Goal: Information Seeking & Learning: Learn about a topic

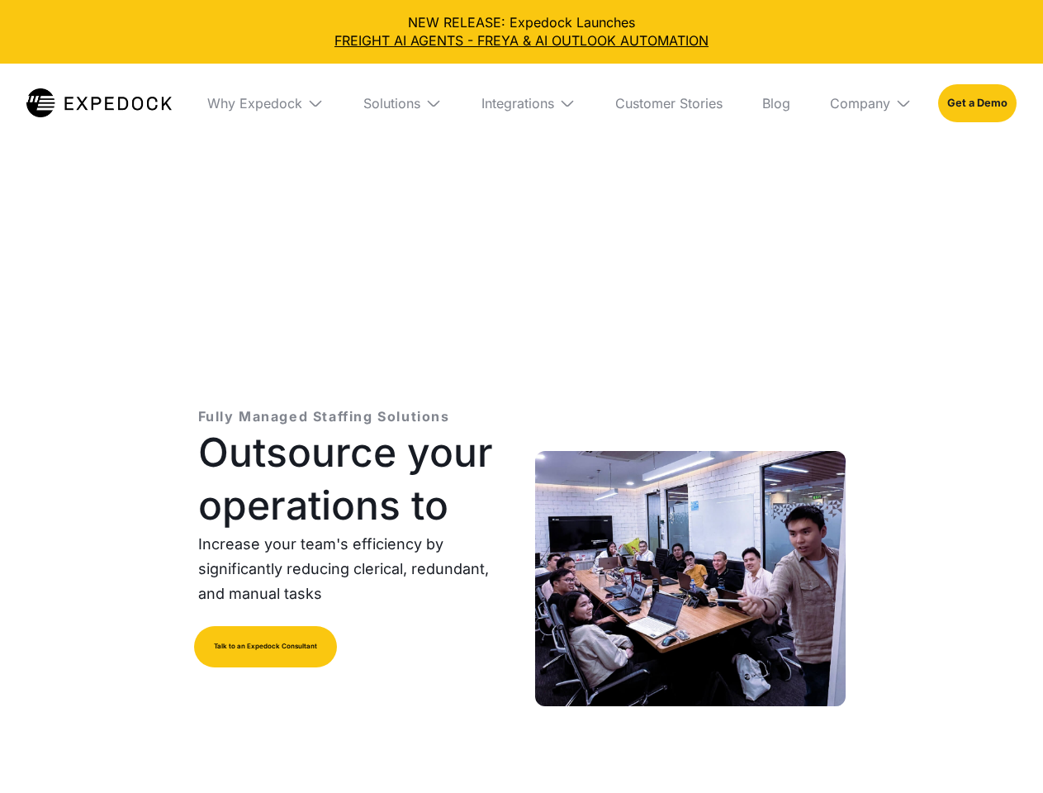
select select
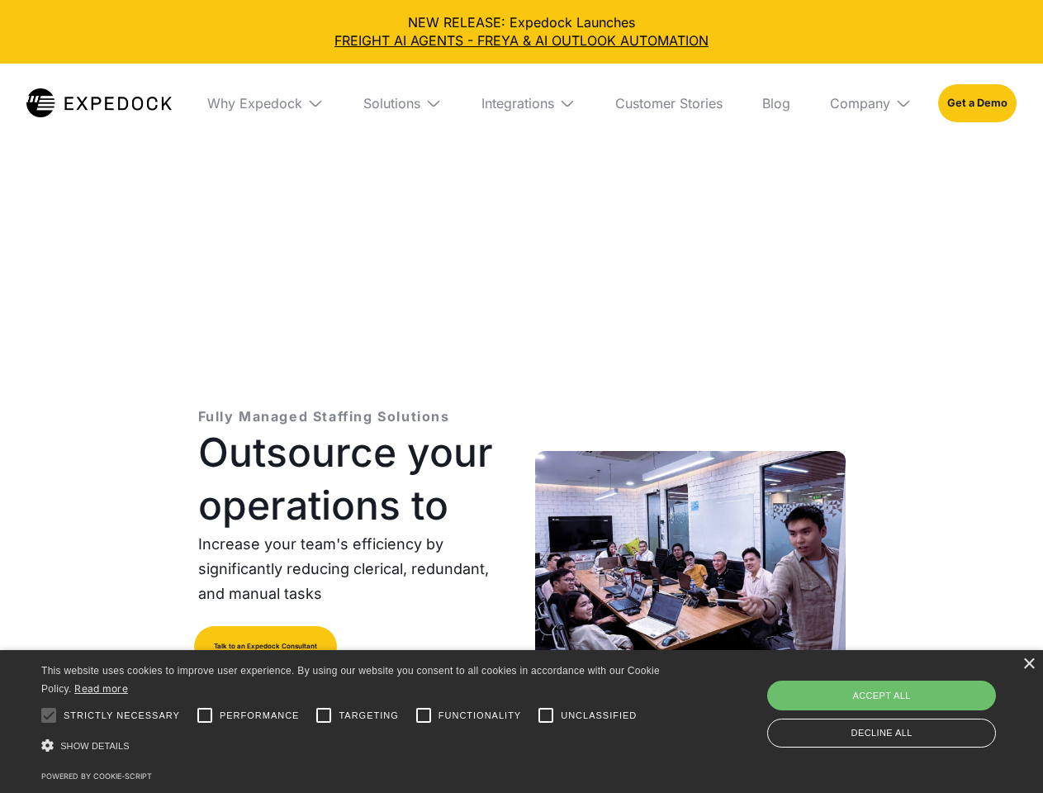
click at [521, 103] on div "Integrations" at bounding box center [518, 103] width 73 height 17
click at [265, 103] on div "Why Expedock" at bounding box center [254, 103] width 95 height 17
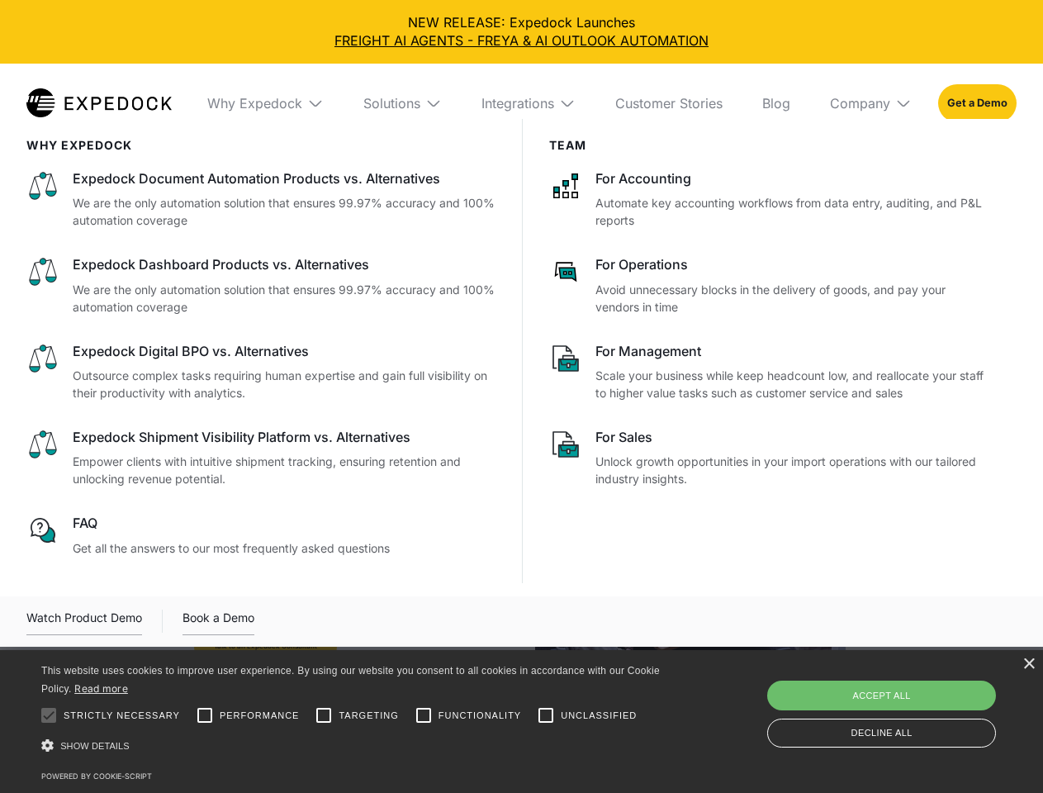
click at [402, 103] on div "Solutions" at bounding box center [392, 103] width 57 height 17
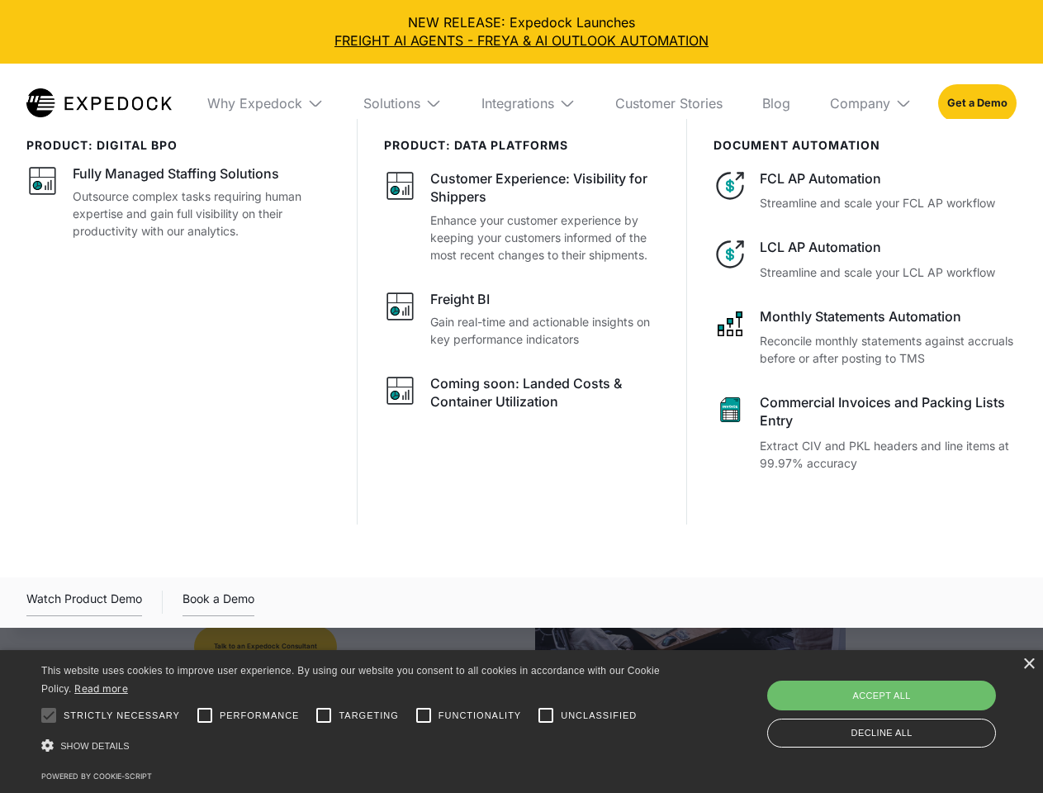
click at [529, 103] on div "Integrations" at bounding box center [518, 103] width 73 height 17
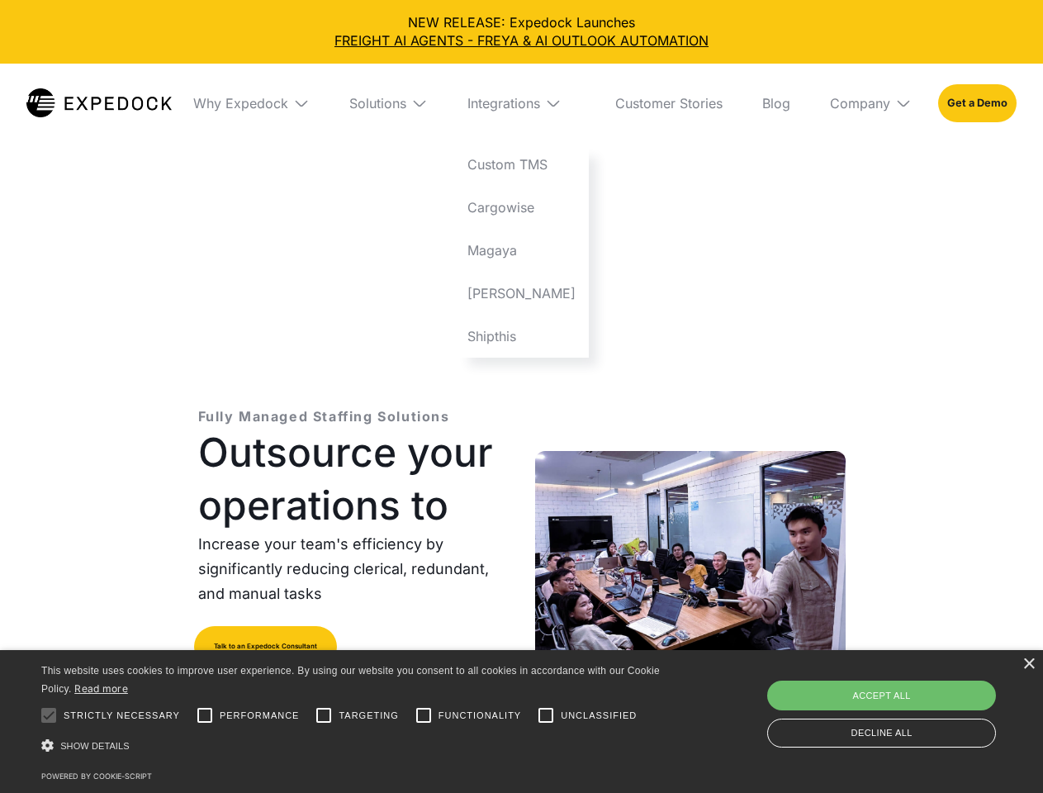
click at [871, 103] on div "Company" at bounding box center [860, 103] width 60 height 17
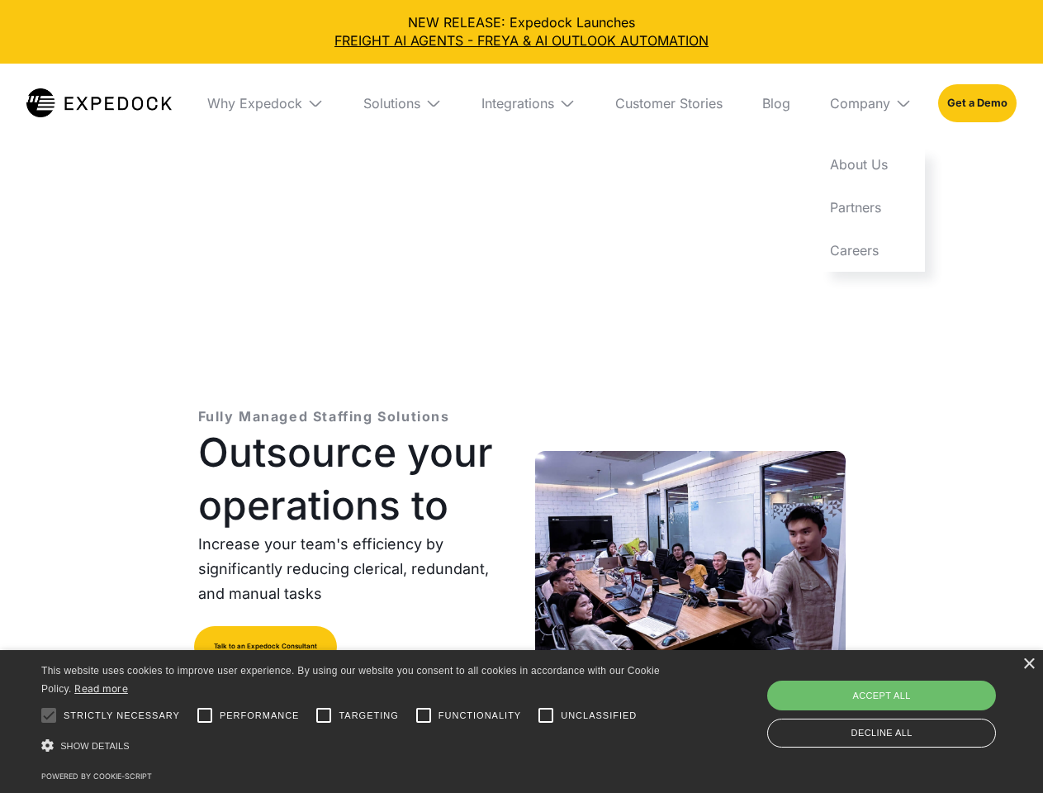
click at [49, 715] on div at bounding box center [48, 715] width 33 height 33
click at [205, 715] on input "Performance" at bounding box center [204, 715] width 33 height 33
checkbox input "true"
click at [324, 715] on input "Targeting" at bounding box center [323, 715] width 33 height 33
checkbox input "true"
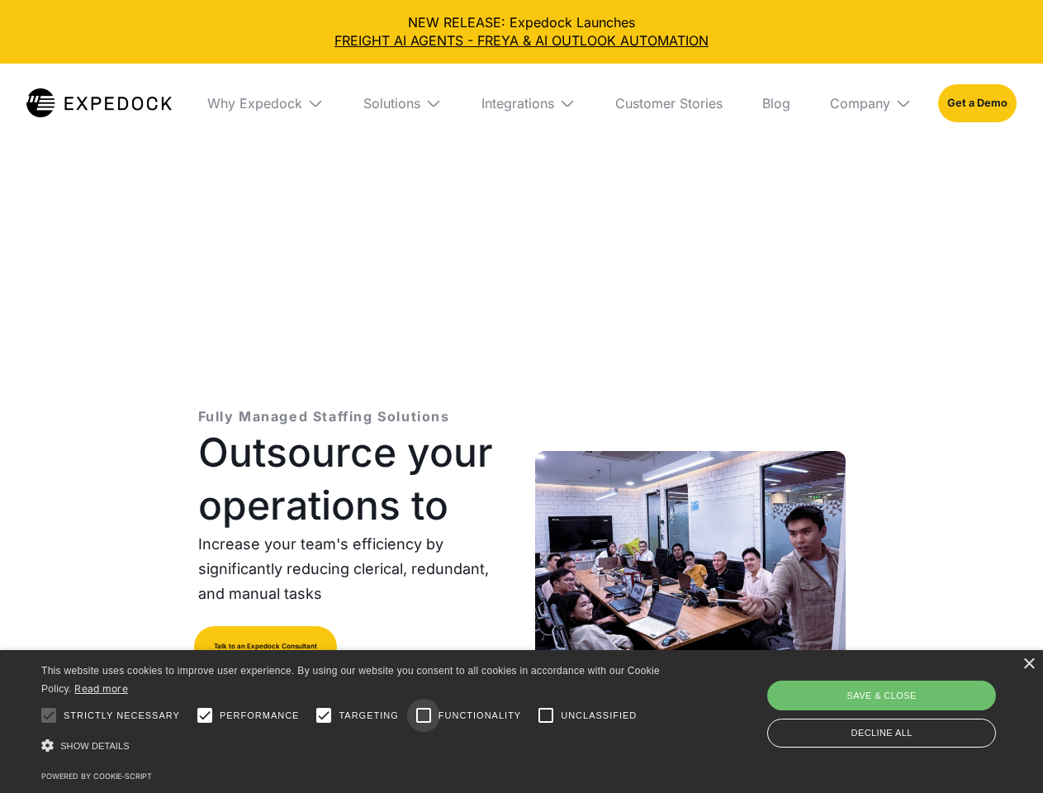
click at [424, 715] on input "Functionality" at bounding box center [423, 715] width 33 height 33
checkbox input "true"
click at [546, 715] on input "Unclassified" at bounding box center [546, 715] width 33 height 33
checkbox input "true"
